Goal: Information Seeking & Learning: Understand process/instructions

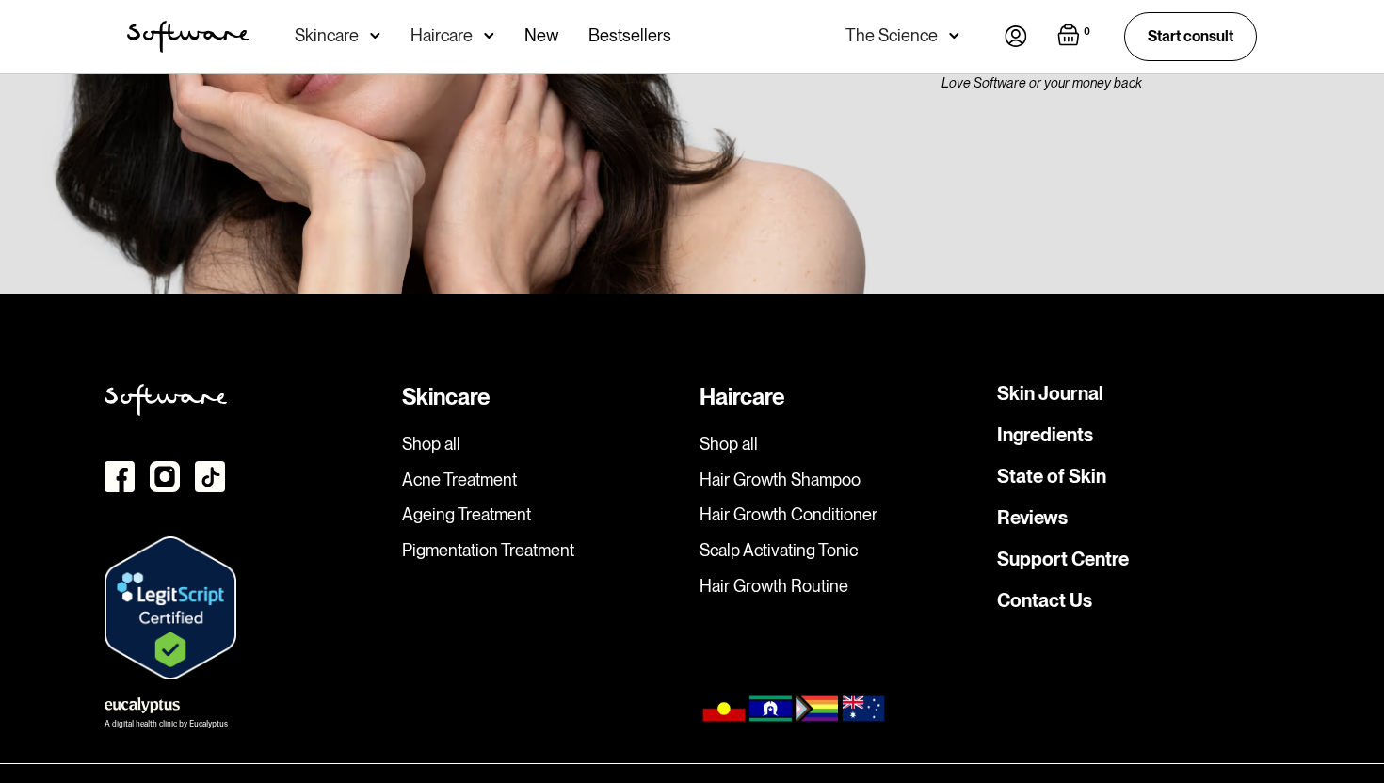
click at [637, 781] on link "Terms & Conditions" at bounding box center [637, 790] width 95 height 19
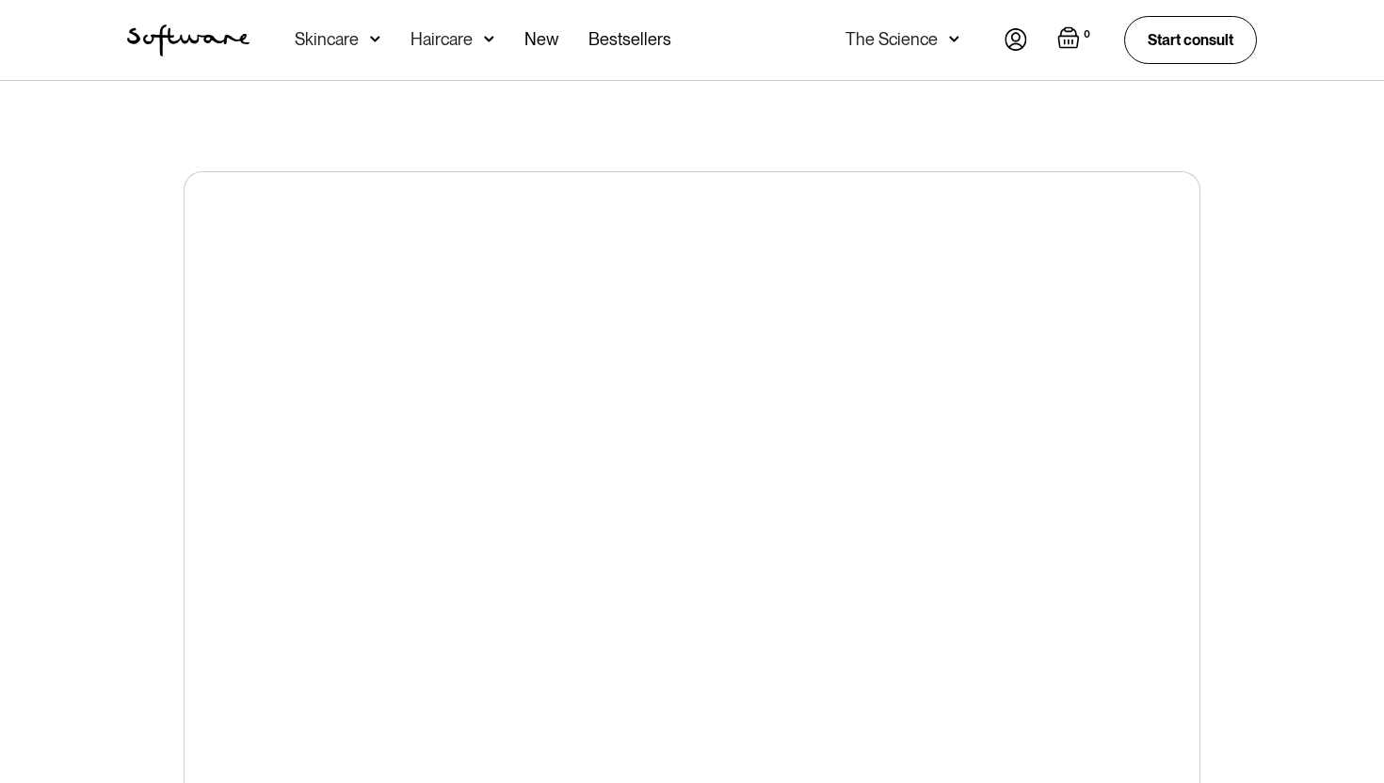
scroll to position [756, 0]
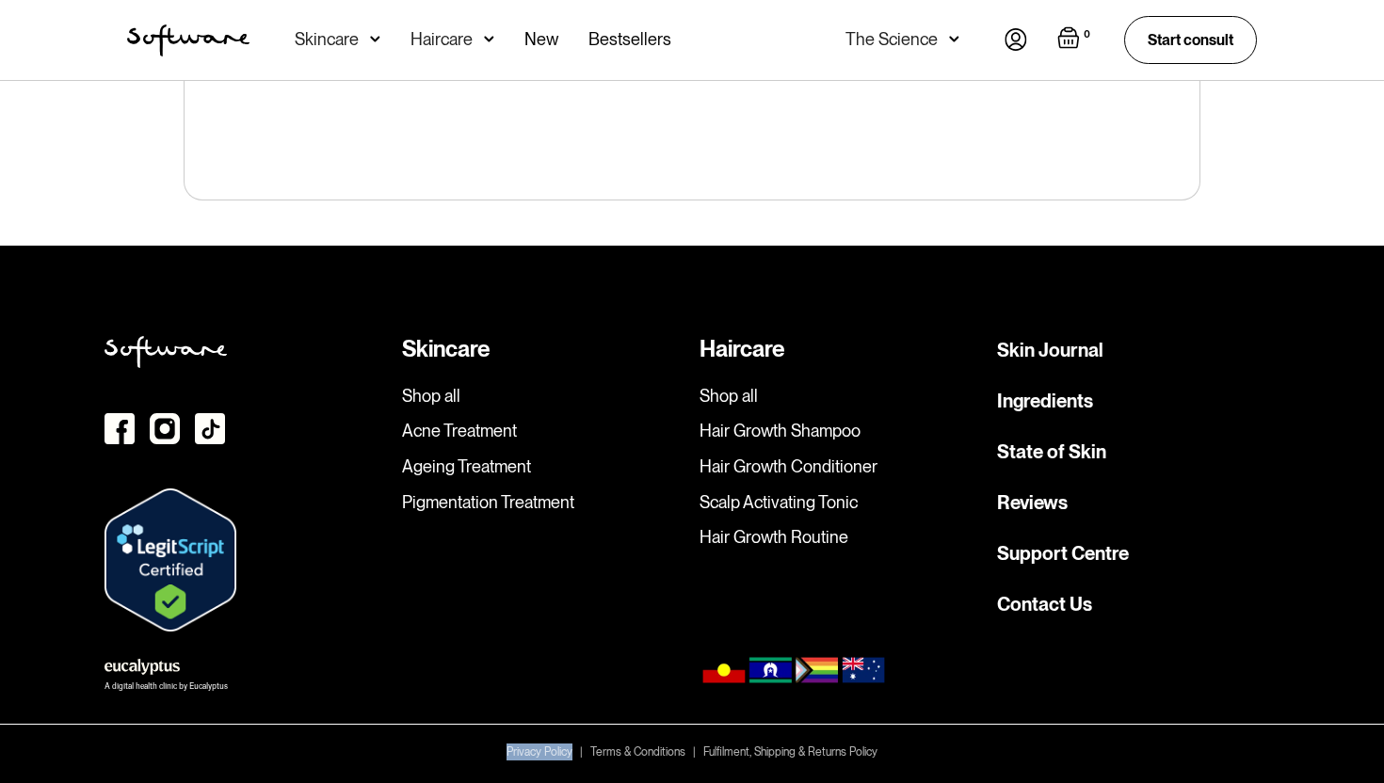
click at [179, 567] on img at bounding box center [170, 559] width 132 height 143
click at [136, 687] on div "A digital health clinic by Eucalyptus" at bounding box center [165, 687] width 123 height 8
drag, startPoint x: 713, startPoint y: 248, endPoint x: 760, endPoint y: 288, distance: 60.7
click at [714, 249] on div "Skincare Shop all Acne Treatment Ageing Treatment Pigmentation Treatment Hairca…" at bounding box center [692, 514] width 1384 height 537
click at [766, 473] on link "Hair Growth Conditioner" at bounding box center [840, 466] width 282 height 21
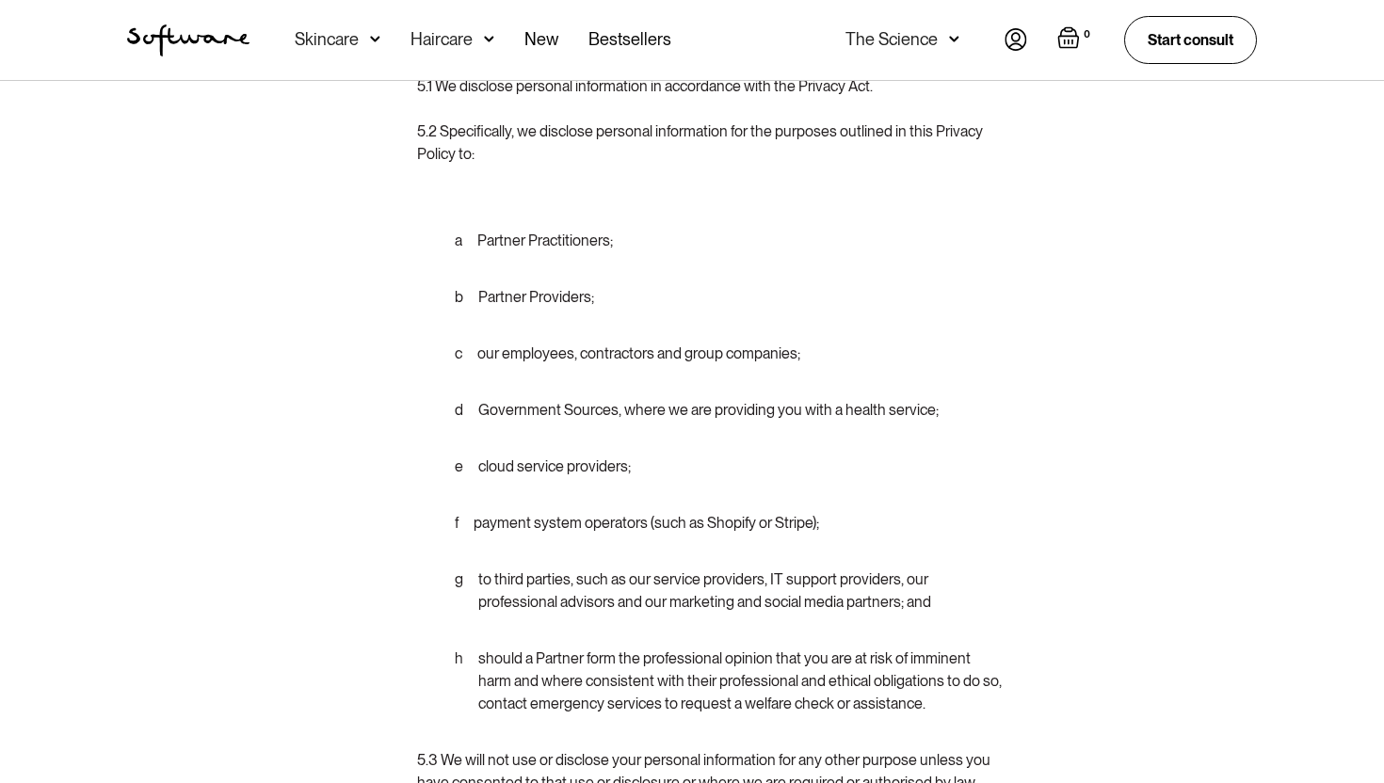
scroll to position [4513, 0]
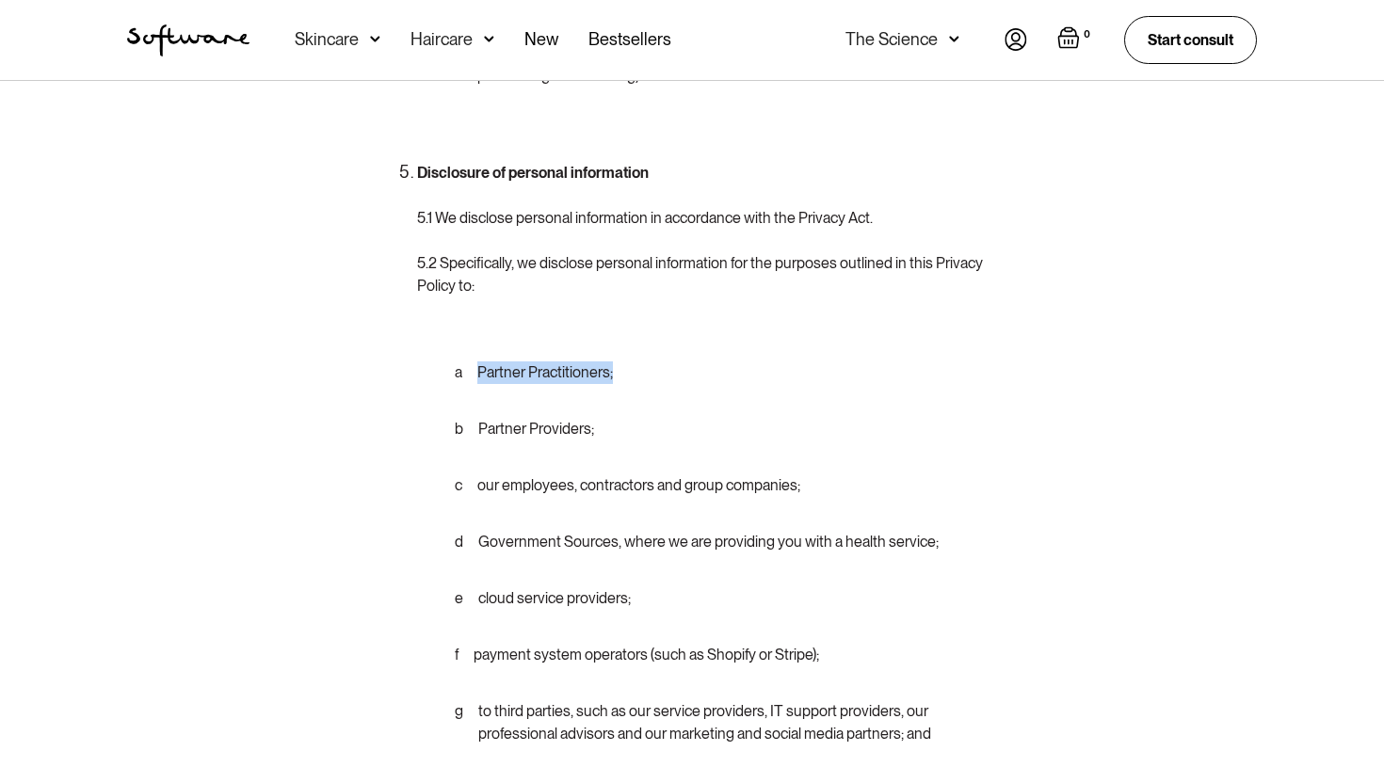
drag, startPoint x: 476, startPoint y: 371, endPoint x: 614, endPoint y: 367, distance: 137.5
click at [616, 368] on li "a Partner Practitioners;" at bounding box center [730, 381] width 550 height 41
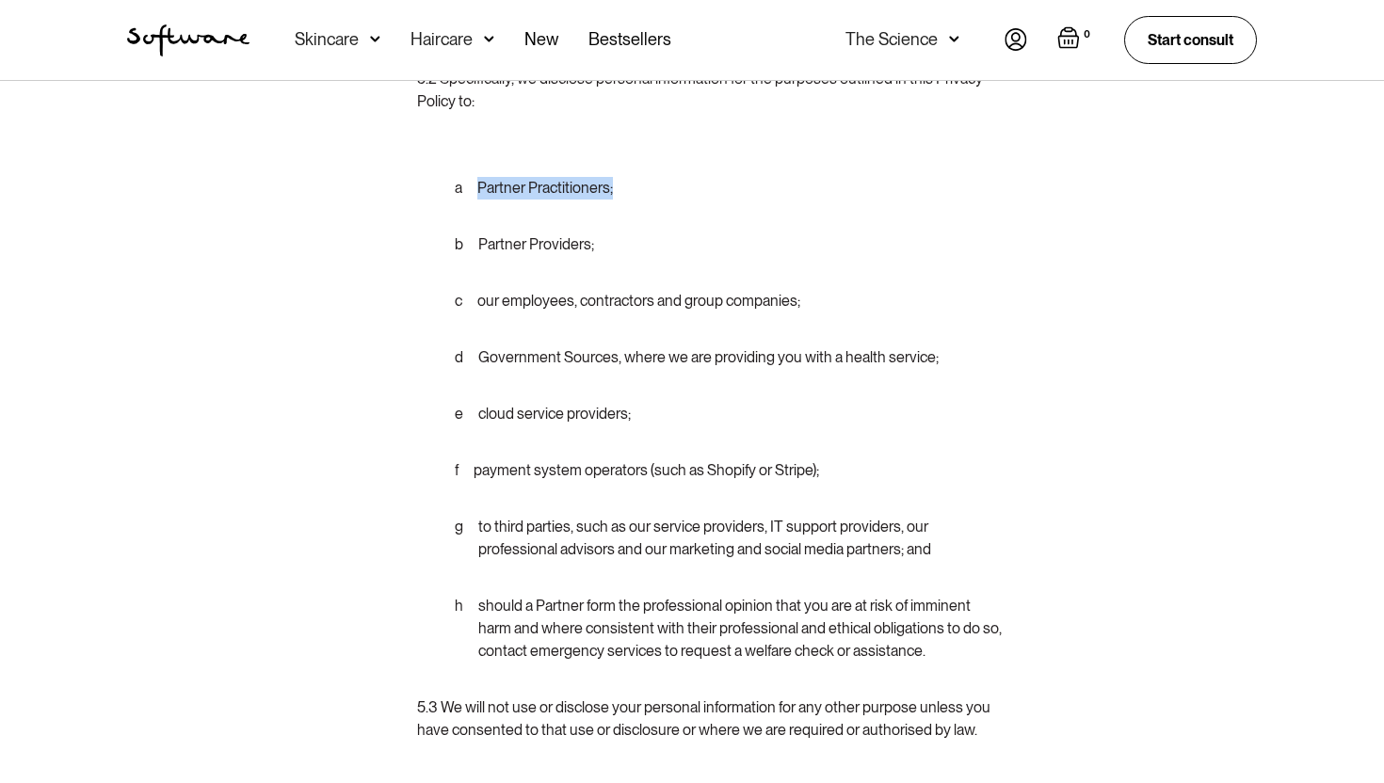
scroll to position [4711, 0]
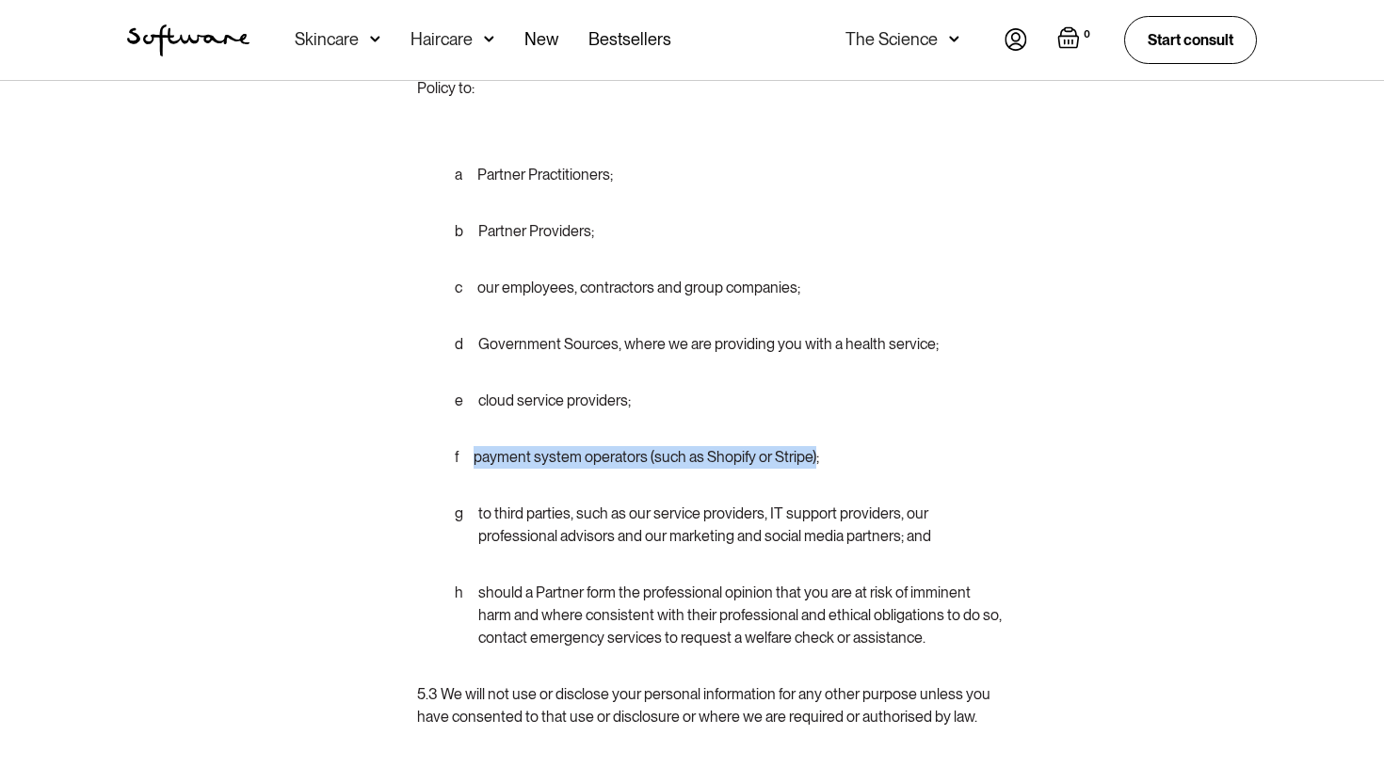
drag, startPoint x: 475, startPoint y: 455, endPoint x: 788, endPoint y: 466, distance: 312.7
click at [815, 459] on li "f payment system operators (such as Shopify or Stripe);" at bounding box center [730, 466] width 550 height 41
